Goal: Task Accomplishment & Management: Use online tool/utility

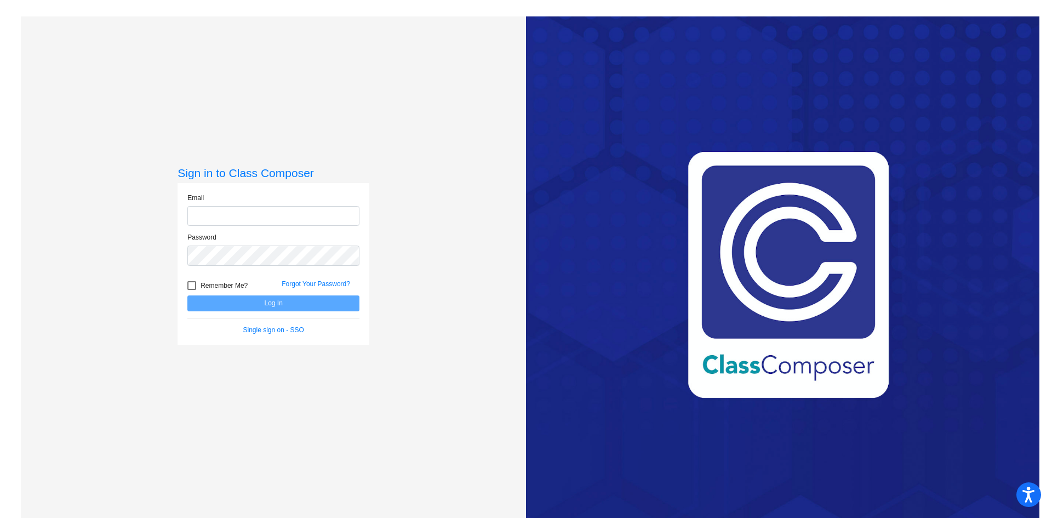
type input "[EMAIL_ADDRESS][DOMAIN_NAME]"
click at [261, 301] on button "Log In" at bounding box center [273, 303] width 172 height 16
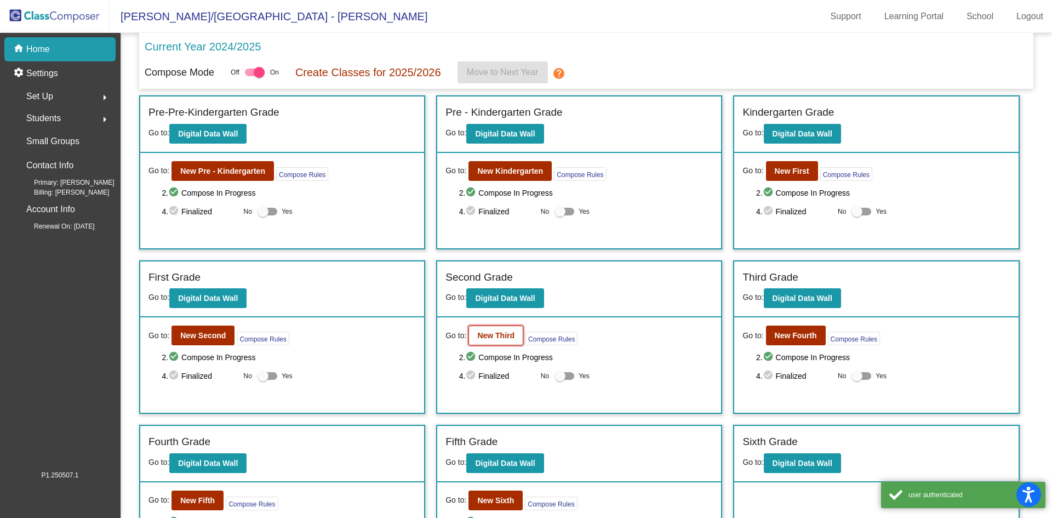
click at [487, 329] on button "New Third" at bounding box center [495, 335] width 55 height 20
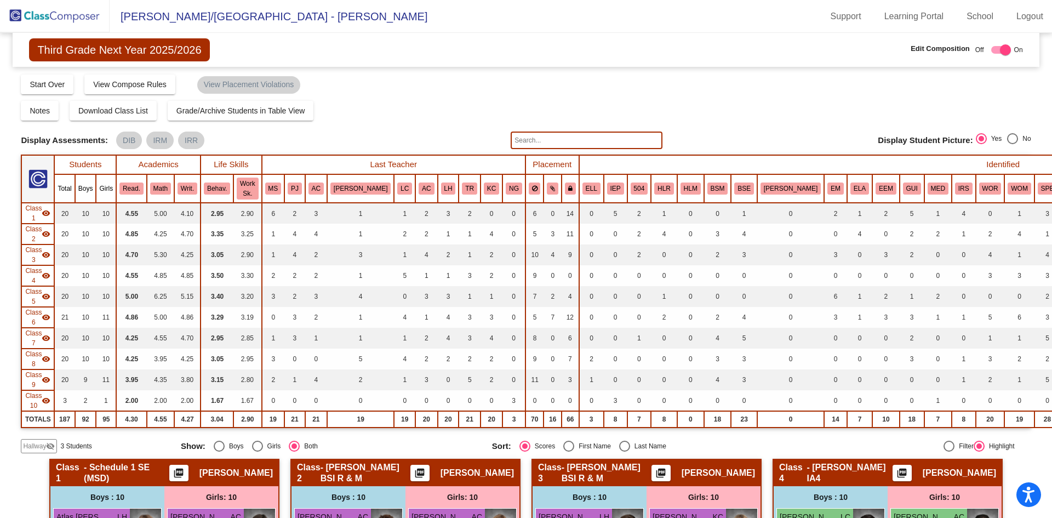
scroll to position [219, 0]
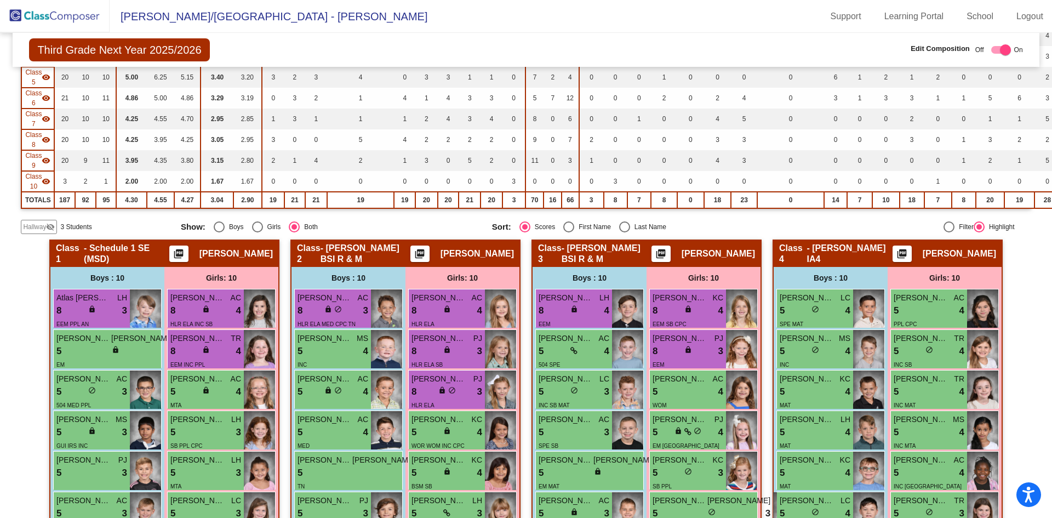
click at [30, 227] on span "Hallway" at bounding box center [34, 227] width 23 height 10
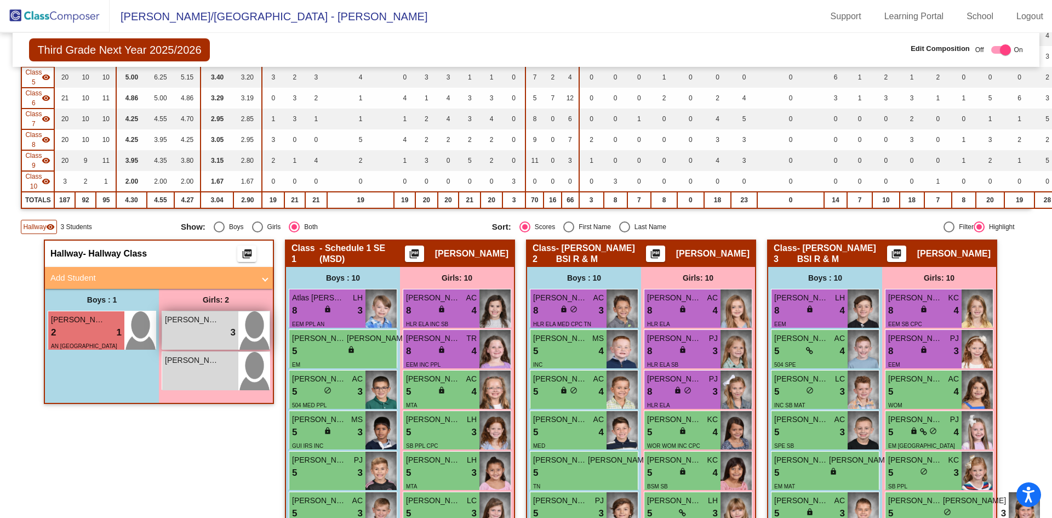
click at [210, 336] on div "lock do_not_disturb_alt 3" at bounding box center [200, 332] width 71 height 14
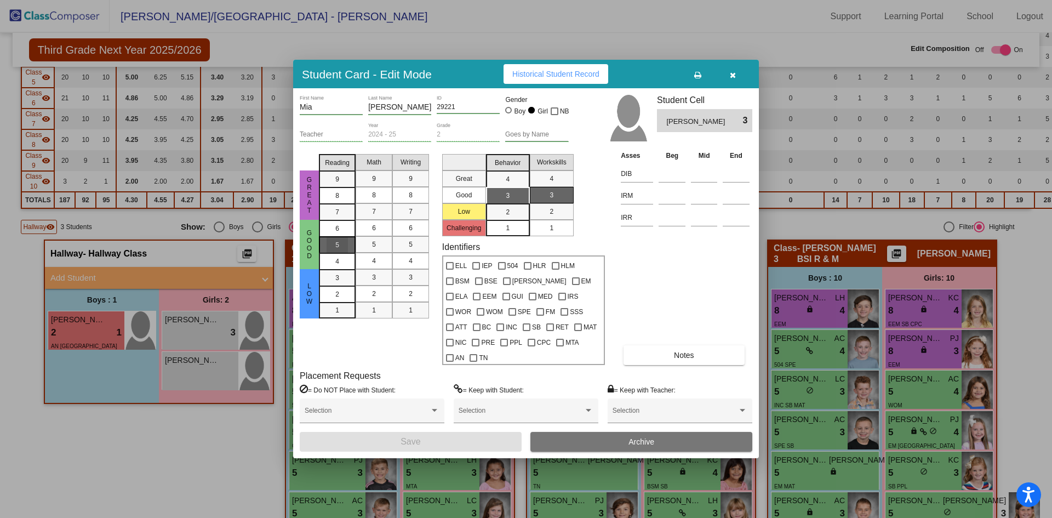
click at [352, 253] on mat-list-option "5" at bounding box center [337, 244] width 37 height 16
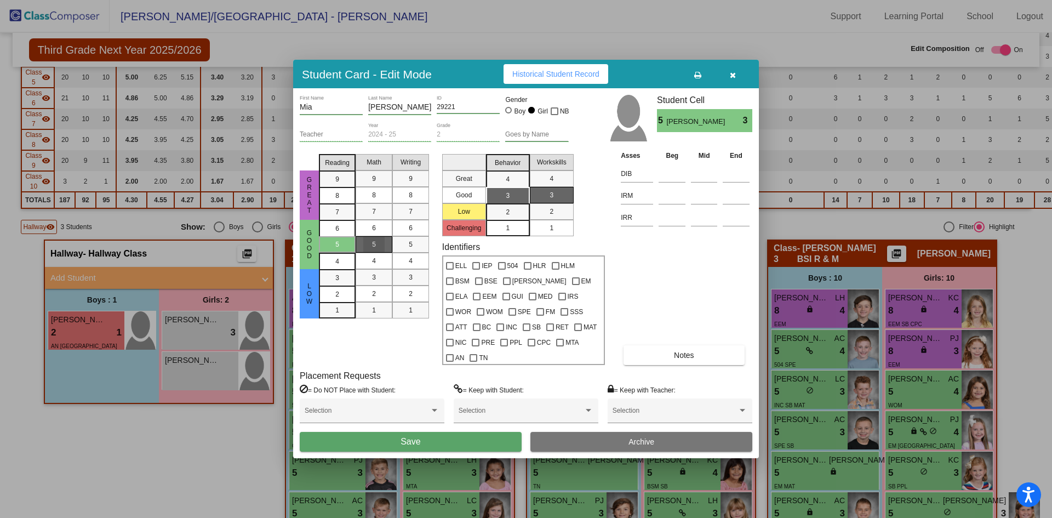
click at [358, 253] on mat-list-option "5" at bounding box center [374, 244] width 37 height 16
click at [386, 253] on mat-list-option "5" at bounding box center [374, 244] width 37 height 16
click at [444, 432] on button "Save" at bounding box center [411, 442] width 222 height 20
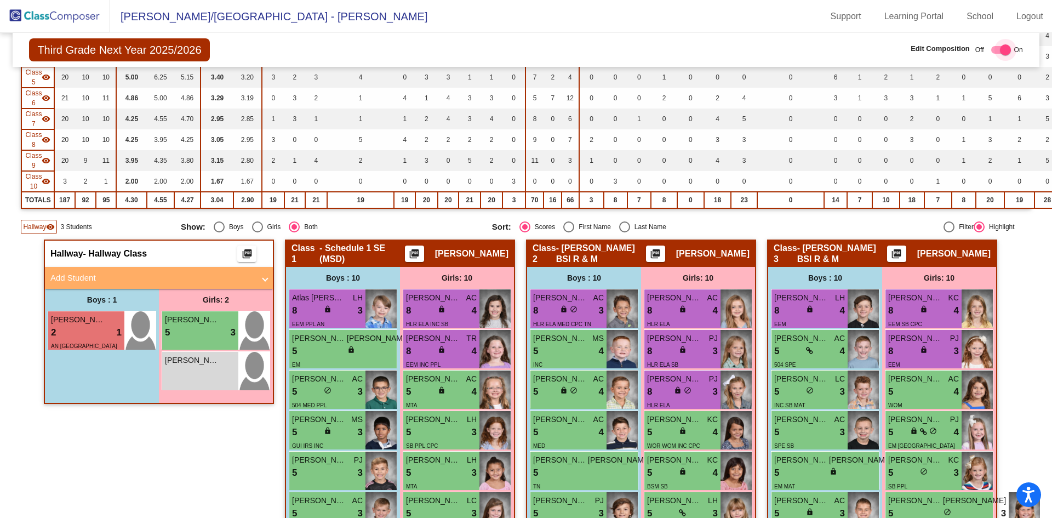
click at [987, 52] on label at bounding box center [999, 49] width 24 height 13
checkbox input "false"
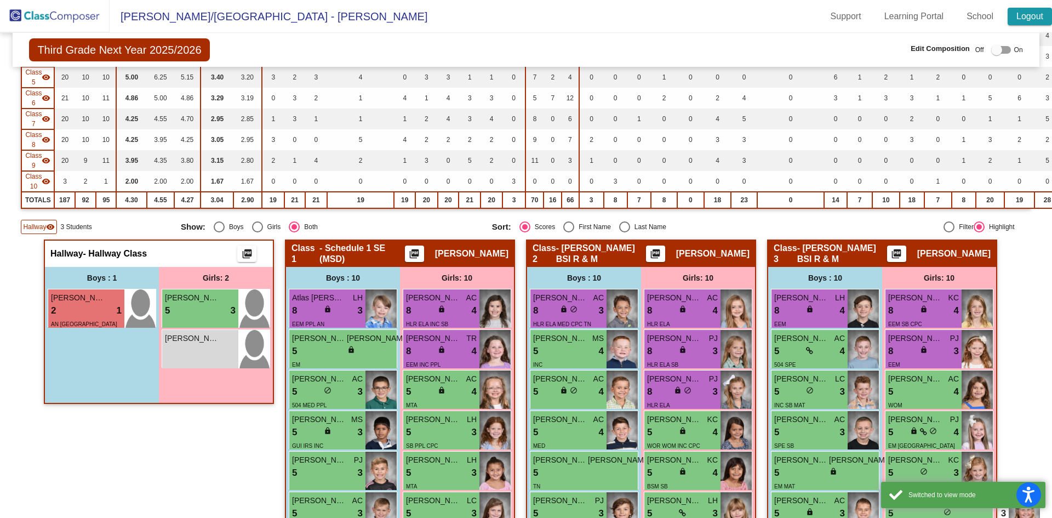
click at [1037, 11] on link "Logout" at bounding box center [1030, 17] width 44 height 18
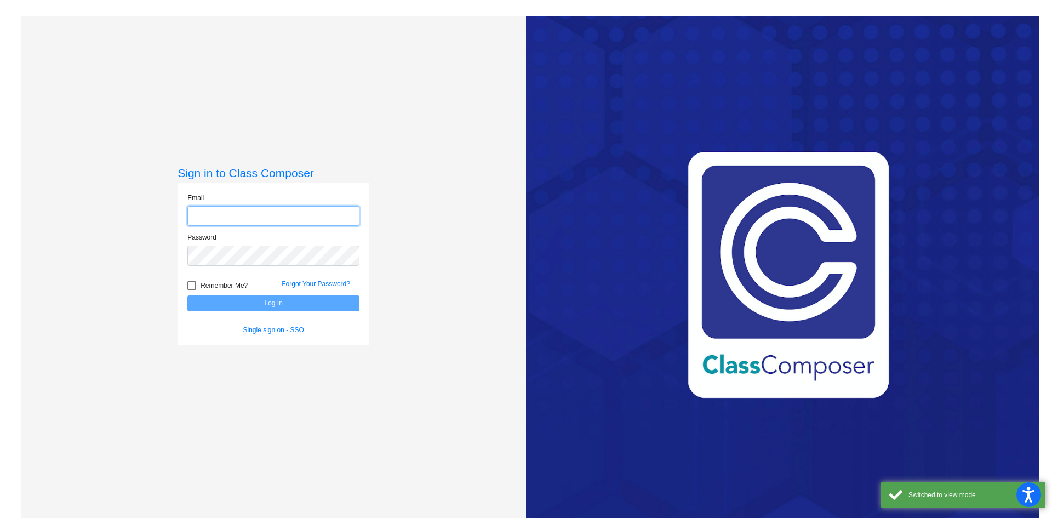
type input "[EMAIL_ADDRESS][DOMAIN_NAME]"
